Goal: Task Accomplishment & Management: Use online tool/utility

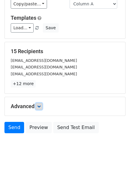
click at [38, 104] on link at bounding box center [39, 106] width 7 height 7
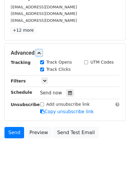
scroll to position [102, 0]
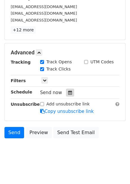
click at [70, 95] on div at bounding box center [70, 93] width 8 height 8
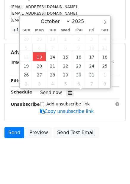
type input "2025-10-13 14:24"
type input "02"
type input "24"
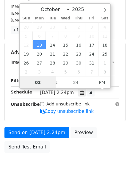
scroll to position [0, 0]
type input "4"
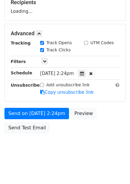
type input "2025-10-13 16:24"
click at [102, 129] on div "Send on Oct 13 at 2:24pm Preview Send Test Email" at bounding box center [65, 122] width 130 height 29
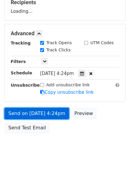
click at [65, 111] on link "Send on Oct 13 at 4:24pm" at bounding box center [36, 113] width 65 height 11
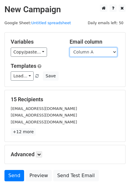
click at [84, 56] on select "Column A Column B Column C Column D Column E Column F" at bounding box center [94, 51] width 48 height 9
select select "Column B"
click at [70, 47] on select "Column A Column B Column C Column D Column E Column F" at bounding box center [94, 51] width 48 height 9
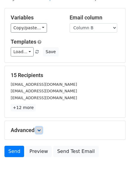
click at [41, 128] on icon at bounding box center [39, 130] width 4 height 4
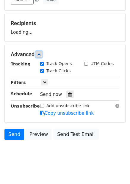
scroll to position [77, 0]
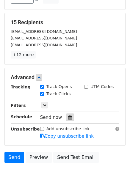
click at [68, 117] on icon at bounding box center [70, 117] width 4 height 4
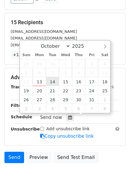
type input "2025-10-14 12:00"
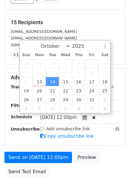
scroll to position [0, 0]
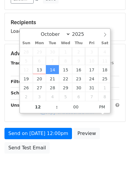
click at [84, 155] on div "Send on Oct 14 at 12:00pm Preview Send Test Email" at bounding box center [65, 142] width 130 height 29
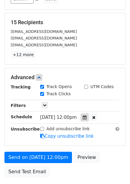
click at [87, 118] on icon at bounding box center [85, 117] width 4 height 4
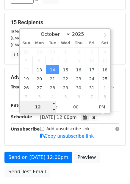
click at [46, 104] on input "12" at bounding box center [38, 107] width 36 height 12
type input "5"
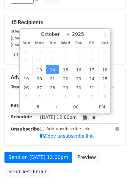
type input "2025-10-14 17:00"
click at [94, 136] on div "Add unsubscribe link Copy unsubscribe link" at bounding box center [80, 133] width 88 height 14
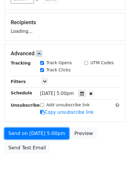
drag, startPoint x: 52, startPoint y: 134, endPoint x: 51, endPoint y: 139, distance: 5.1
click at [52, 134] on link "Send on Oct 14 at 5:00pm" at bounding box center [36, 133] width 65 height 11
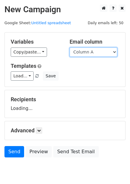
drag, startPoint x: 90, startPoint y: 51, endPoint x: 90, endPoint y: 55, distance: 4.2
click at [90, 51] on select "Column A Column B Column C Column D Column E Column F" at bounding box center [94, 51] width 48 height 9
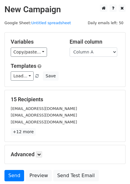
click at [86, 75] on div "Load... No templates saved Save" at bounding box center [65, 75] width 118 height 9
click at [93, 55] on select "Column A Column B Column C Column D Column E Column F" at bounding box center [94, 51] width 48 height 9
select select "Column C"
click at [70, 47] on select "Column A Column B Column C Column D Column E Column F" at bounding box center [94, 51] width 48 height 9
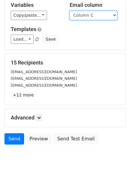
scroll to position [48, 0]
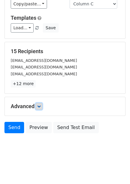
click at [42, 109] on link at bounding box center [39, 106] width 7 height 7
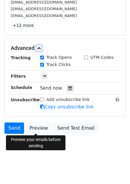
scroll to position [106, 0]
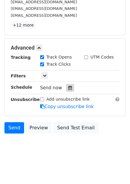
click at [68, 87] on icon at bounding box center [70, 88] width 4 height 4
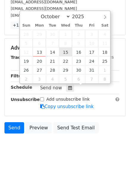
type input "2025-10-15 12:00"
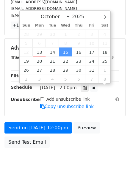
scroll to position [0, 0]
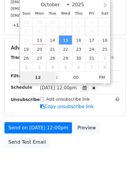
type input "6"
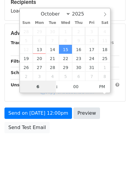
scroll to position [97, 0]
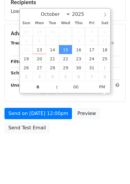
type input "2025-10-15 18:00"
drag, startPoint x: 96, startPoint y: 129, endPoint x: 88, endPoint y: 132, distance: 8.1
click at [96, 129] on div "Send on Oct 15 at 12:00pm Preview Send Test Email" at bounding box center [65, 122] width 130 height 29
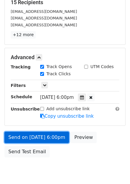
click at [49, 138] on link "Send on Oct 15 at 6:00pm" at bounding box center [36, 137] width 65 height 11
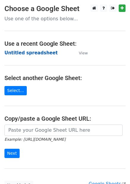
click at [29, 51] on strong "Untitled spreadsheet" at bounding box center [30, 52] width 53 height 5
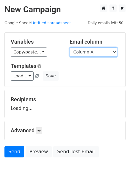
click at [90, 52] on select "Column A Column B Column C Column D Column E Column F" at bounding box center [94, 51] width 48 height 9
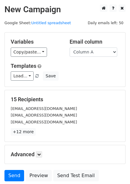
click at [84, 87] on form "Variables Copy/paste... {{Column A}} {{Column B}} {{Column C}} {{Column D}} {{C…" at bounding box center [64, 108] width 121 height 152
click at [92, 57] on div "Variables Copy/paste... {{Column A}} {{Column B}} {{Column C}} {{Column D}} {{C…" at bounding box center [65, 60] width 121 height 54
click at [97, 54] on select "Column A Column B Column C Column D Column E Column F" at bounding box center [94, 51] width 48 height 9
select select "Column D"
click at [70, 47] on select "Column A Column B Column C Column D Column E Column F" at bounding box center [94, 51] width 48 height 9
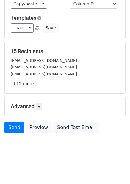
click at [35, 102] on div "Advanced Tracking Track Opens UTM Codes Track Clicks Filters Only include sprea…" at bounding box center [65, 106] width 121 height 18
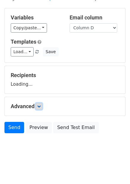
click at [40, 106] on icon at bounding box center [39, 106] width 4 height 4
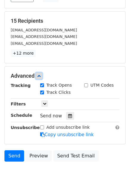
scroll to position [82, 0]
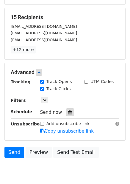
click at [68, 113] on icon at bounding box center [70, 112] width 4 height 4
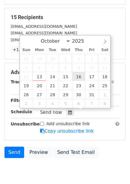
type input "2025-10-16 12:00"
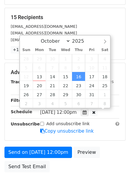
scroll to position [0, 0]
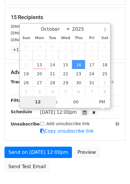
type input "7"
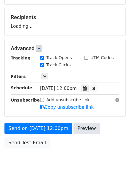
type input "2025-10-16 19:00"
click at [89, 136] on div "Send on Oct 16 at 12:00pm Preview Send Test Email" at bounding box center [65, 137] width 130 height 29
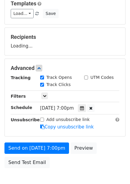
scroll to position [97, 0]
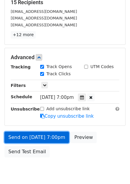
click at [52, 139] on link "Send on Oct 16 at 7:00pm" at bounding box center [36, 137] width 65 height 11
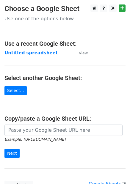
click at [44, 55] on strong "Untitled spreadsheet" at bounding box center [30, 52] width 53 height 5
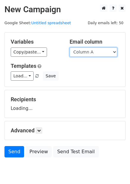
click at [72, 48] on select "Column A Column B Column C Column D Column E Column F" at bounding box center [94, 51] width 48 height 9
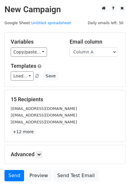
click at [91, 57] on div "Variables Copy/paste... {{Column A}} {{Column B}} {{Column C}} {{Column D}} {{C…" at bounding box center [65, 60] width 121 height 54
drag, startPoint x: 101, startPoint y: 49, endPoint x: 101, endPoint y: 56, distance: 7.2
click at [101, 49] on select "Column A Column B Column C Column D Column E Column F" at bounding box center [94, 51] width 48 height 9
select select "Column E"
click at [70, 47] on select "Column A Column B Column C Column D Column E Column F" at bounding box center [94, 51] width 48 height 9
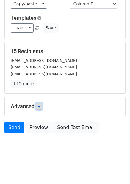
click at [39, 105] on icon at bounding box center [39, 106] width 4 height 4
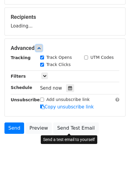
scroll to position [83, 0]
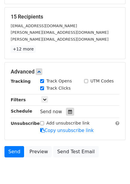
click at [68, 110] on icon at bounding box center [70, 111] width 4 height 4
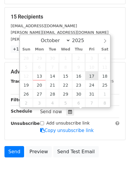
type input "2025-10-17 12:00"
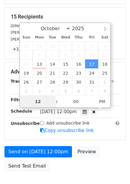
scroll to position [0, 0]
type input "8"
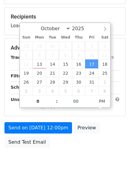
type input "2025-10-17 20:00"
click at [103, 131] on div "Send on Oct 17 at 12:00pm Preview Send Test Email" at bounding box center [65, 136] width 130 height 29
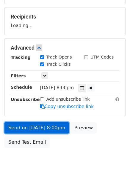
click at [55, 131] on link "Send on Oct 17 at 8:00pm" at bounding box center [36, 127] width 65 height 11
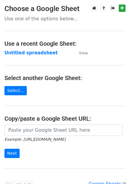
click at [27, 51] on strong "Untitled spreadsheet" at bounding box center [30, 52] width 53 height 5
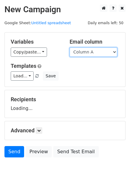
drag, startPoint x: 0, startPoint y: 0, endPoint x: 91, endPoint y: 54, distance: 105.7
click at [91, 54] on select "Column A Column B Column C Column D Column E Column F" at bounding box center [94, 51] width 48 height 9
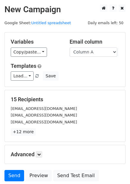
click at [87, 103] on div "15 Recipients [EMAIL_ADDRESS][DOMAIN_NAME] [EMAIL_ADDRESS][DOMAIN_NAME] [EMAIL_…" at bounding box center [65, 115] width 109 height 39
drag, startPoint x: 94, startPoint y: 51, endPoint x: 91, endPoint y: 56, distance: 5.8
click at [94, 51] on select "Column A Column B Column C Column D Column E Column F" at bounding box center [94, 51] width 48 height 9
select select "Column F"
click at [70, 47] on select "Column A Column B Column C Column D Column E Column F" at bounding box center [94, 51] width 48 height 9
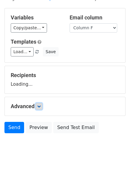
click at [42, 106] on link at bounding box center [39, 106] width 7 height 7
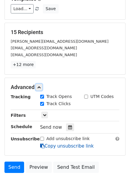
scroll to position [106, 0]
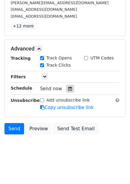
click at [68, 89] on icon at bounding box center [70, 89] width 4 height 4
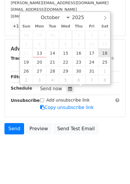
type input "[DATE] 12:00"
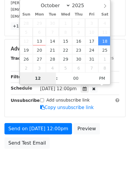
type input "9"
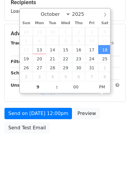
type input "[DATE] 21:00"
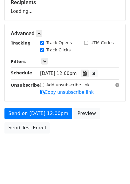
click at [129, 149] on body "New Campaign Daily emails left: 50 Google Sheet: Untitled spreadsheet Variables…" at bounding box center [65, 34] width 130 height 253
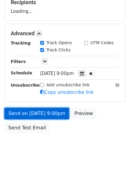
click at [59, 112] on link "Send on [DATE] 9:00pm" at bounding box center [36, 113] width 65 height 11
